Goal: Ask a question

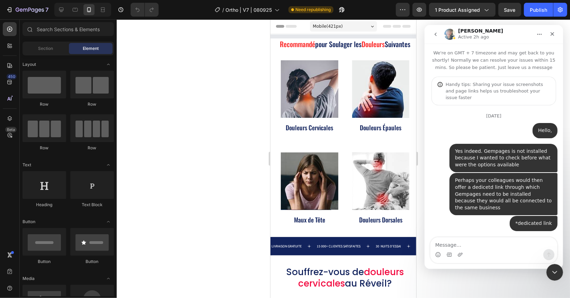
scroll to position [72, 0]
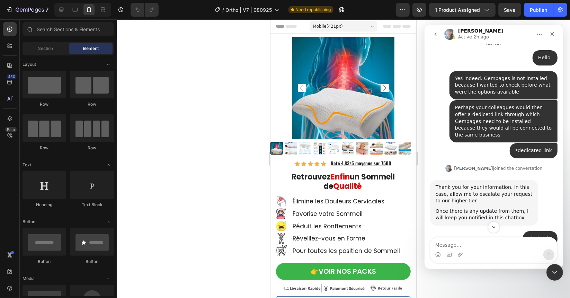
click at [470, 253] on div "Intercom messenger" at bounding box center [493, 254] width 127 height 11
click at [490, 243] on textarea "Message…" at bounding box center [493, 243] width 127 height 12
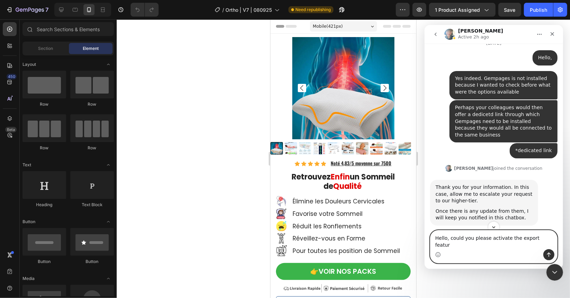
type textarea "Hello, could you please activate the export feature"
click at [492, 245] on textarea "Hello, could you please activate the export feature" at bounding box center [493, 239] width 127 height 19
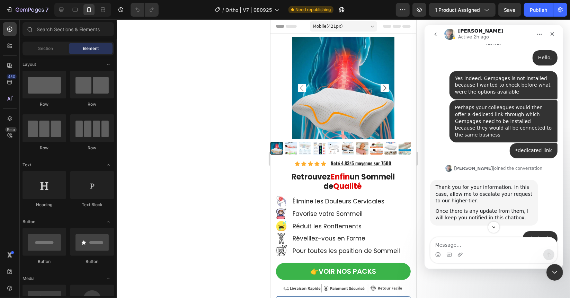
click at [437, 37] on button "go back" at bounding box center [435, 33] width 13 height 13
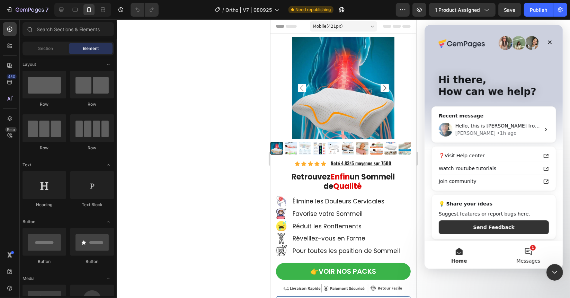
click at [531, 252] on button "1 Messages" at bounding box center [528, 255] width 69 height 28
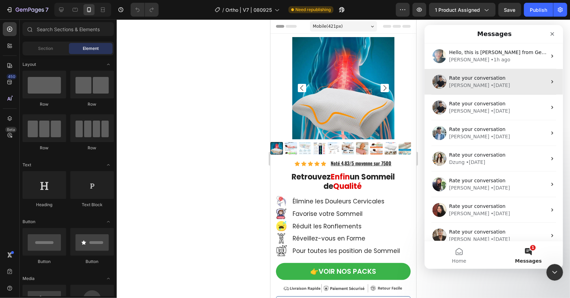
click at [503, 80] on div "Rate your conversation" at bounding box center [498, 77] width 98 height 7
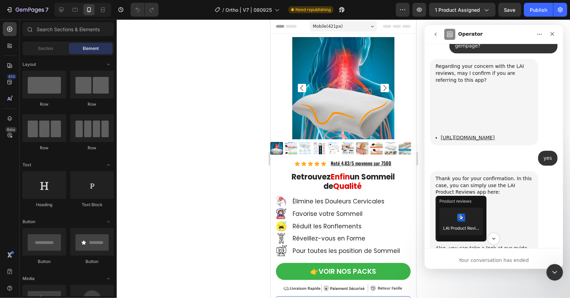
scroll to position [7711, 0]
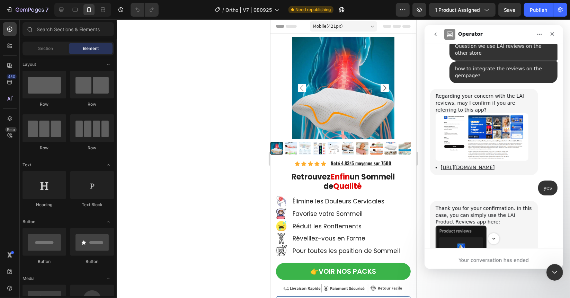
click at [438, 35] on icon "go back" at bounding box center [436, 34] width 6 height 6
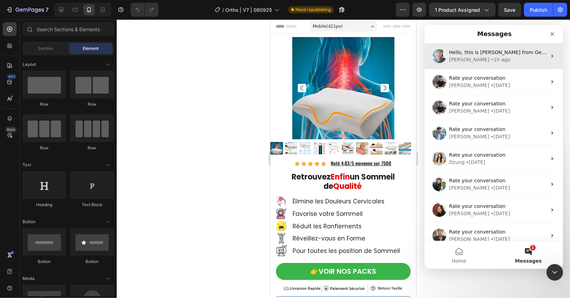
click at [491, 60] on div "• 1h ago" at bounding box center [501, 59] width 20 height 7
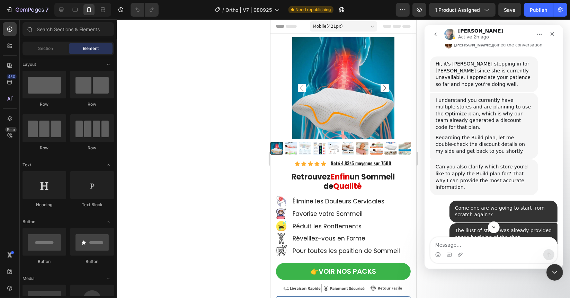
scroll to position [3843, 0]
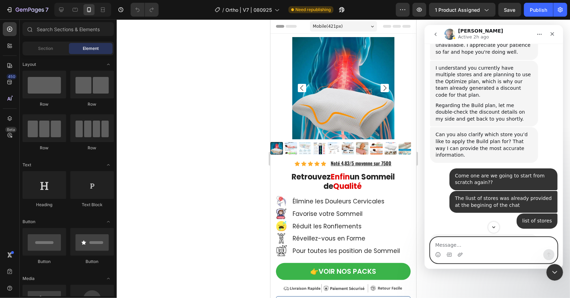
click at [454, 242] on textarea "Message…" at bounding box center [493, 243] width 127 height 12
paste textarea "Hello separate question: could you please activate the Export gempages feature?…"
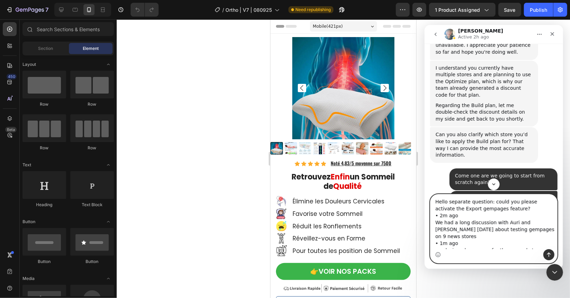
scroll to position [0, 0]
click at [498, 209] on textarea "Hello separate question: could you please activate the Export gempages feature?…" at bounding box center [493, 221] width 127 height 55
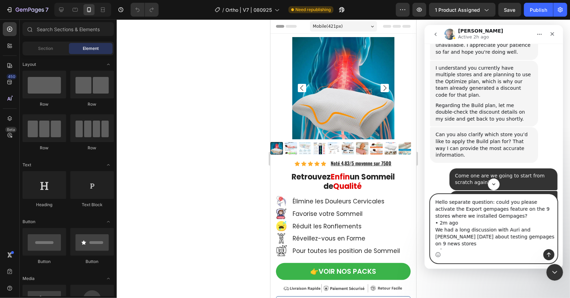
drag, startPoint x: 473, startPoint y: 218, endPoint x: 462, endPoint y: 218, distance: 11.4
click at [438, 220] on textarea "Hello separate question: could you please activate the Export gempages feature …" at bounding box center [493, 221] width 127 height 55
click at [471, 225] on textarea "Hello separate question: could you please activate the Export gempages feature …" at bounding box center [493, 221] width 127 height 55
drag, startPoint x: 465, startPoint y: 226, endPoint x: 437, endPoint y: 220, distance: 28.6
click at [437, 220] on textarea "Hello separate question: could you please activate the Export gempages feature …" at bounding box center [493, 221] width 127 height 55
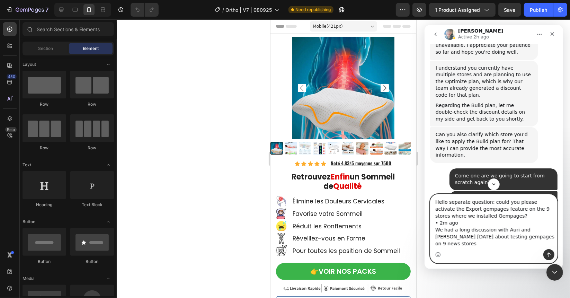
click at [441, 222] on textarea "Hello separate question: could you please activate the Export gempages feature …" at bounding box center [493, 221] width 127 height 55
click at [445, 222] on textarea "Hello separate question: could you please activate the Export gempages feature …" at bounding box center [493, 221] width 127 height 55
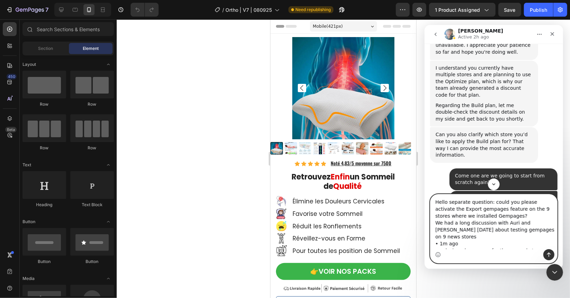
drag, startPoint x: 456, startPoint y: 235, endPoint x: 428, endPoint y: 234, distance: 28.1
click at [428, 234] on div "Hello separate question: could you please activate the Export gempages feature …" at bounding box center [494, 228] width 139 height 69
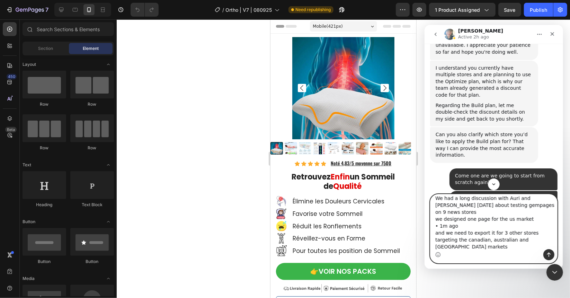
scroll to position [26, 0]
drag, startPoint x: 465, startPoint y: 217, endPoint x: 431, endPoint y: 216, distance: 33.3
click at [431, 216] on textarea "Hello separate question: could you please activate the Export gempages feature …" at bounding box center [493, 221] width 127 height 55
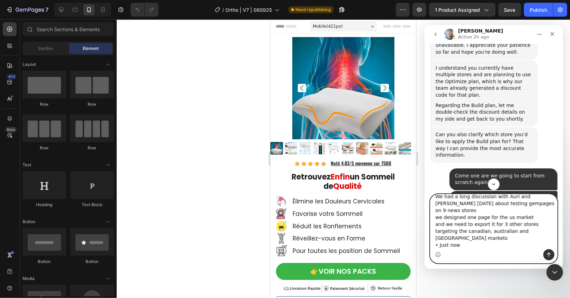
scroll to position [19, 0]
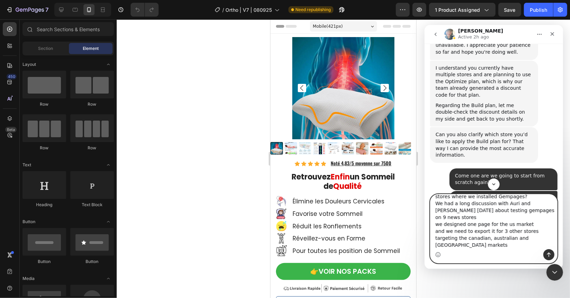
drag, startPoint x: 466, startPoint y: 237, endPoint x: 432, endPoint y: 240, distance: 34.1
click at [432, 238] on textarea "Hello separate question: could you please activate the Export gempages feature …" at bounding box center [493, 221] width 127 height 55
type textarea "Hello separate question: could you please activate the Export gempages feature …"
click html
click at [548, 255] on icon "Send a message…" at bounding box center [549, 255] width 6 height 6
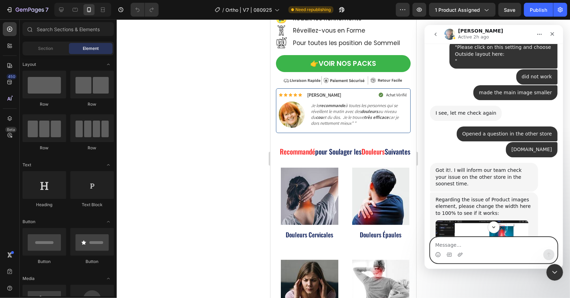
scroll to position [6964, 0]
